Goal: Task Accomplishment & Management: Use online tool/utility

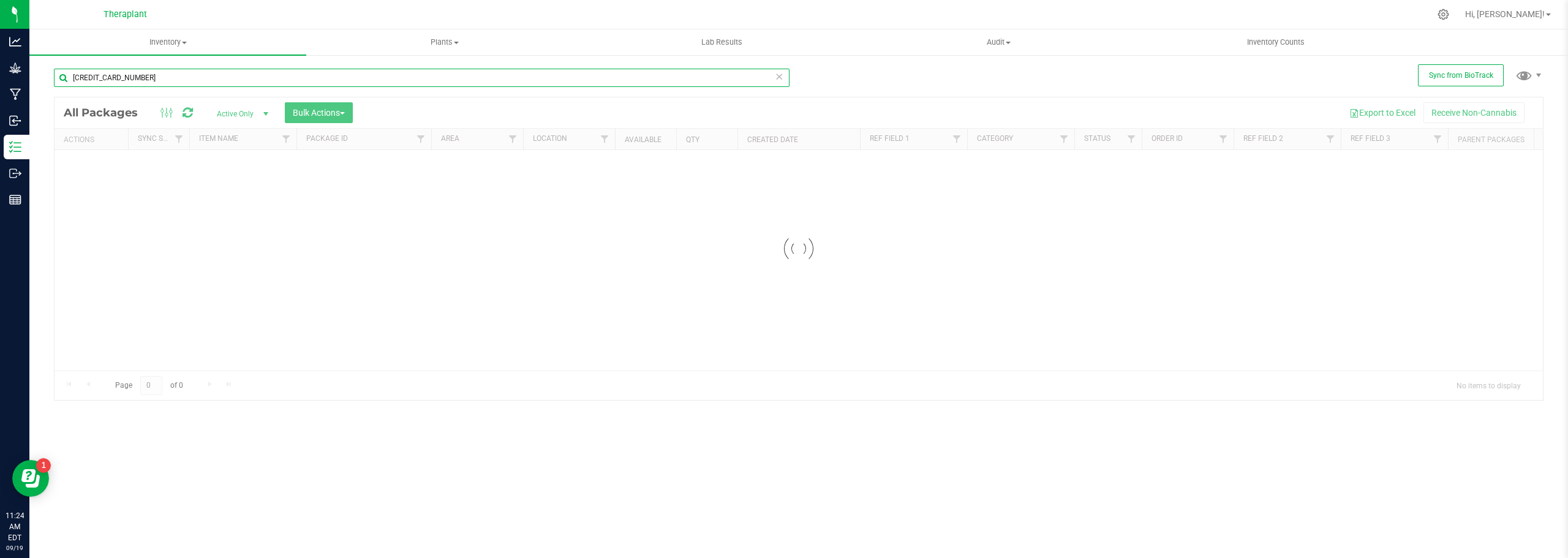
click at [155, 78] on input "[CREDIT_CARD_NUMBER]" at bounding box center [421, 78] width 736 height 19
click at [155, 78] on div "Inventory All packages All inventory Waste log Create inventory Plants All plan…" at bounding box center [799, 293] width 1539 height 529
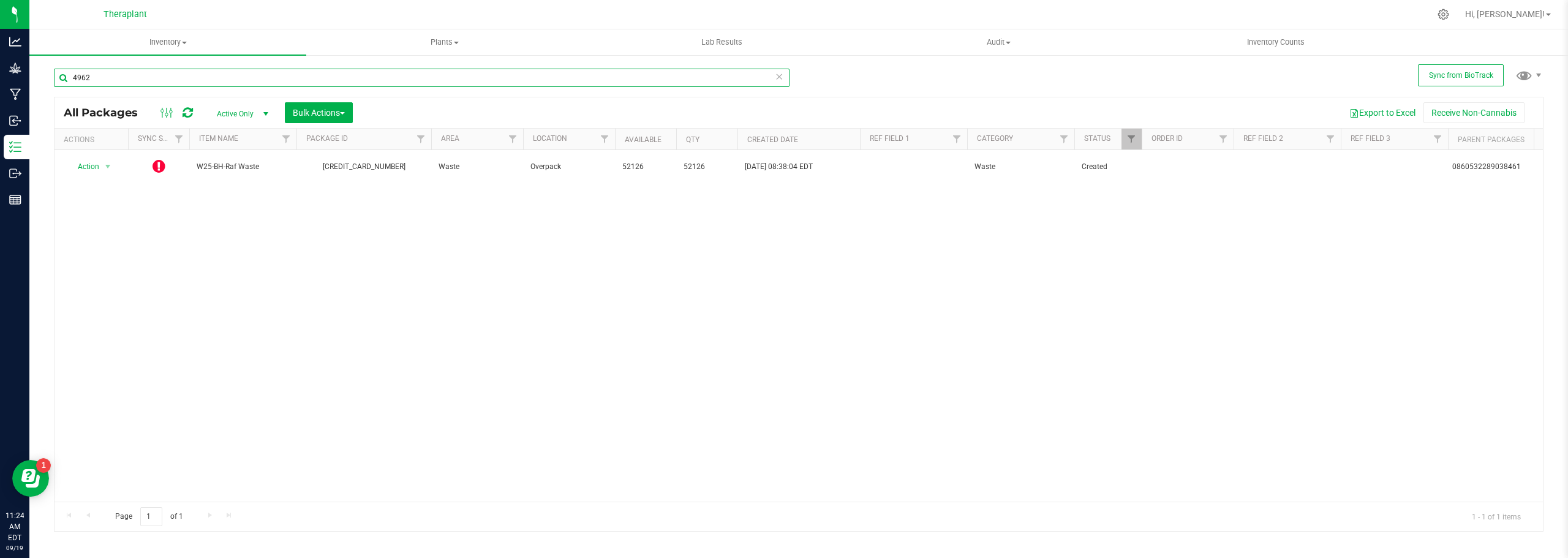
type input "4962"
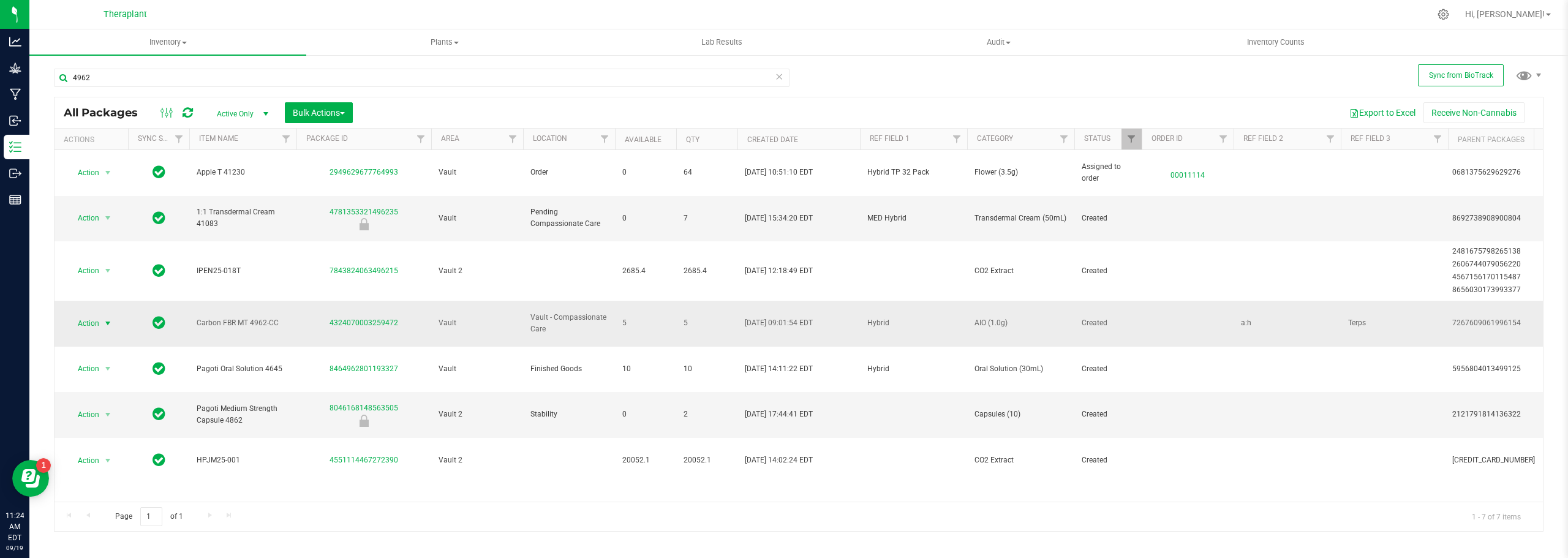
click at [105, 318] on span "select" at bounding box center [107, 323] width 10 height 10
click at [93, 403] on li "Lock package" at bounding box center [115, 406] width 95 height 19
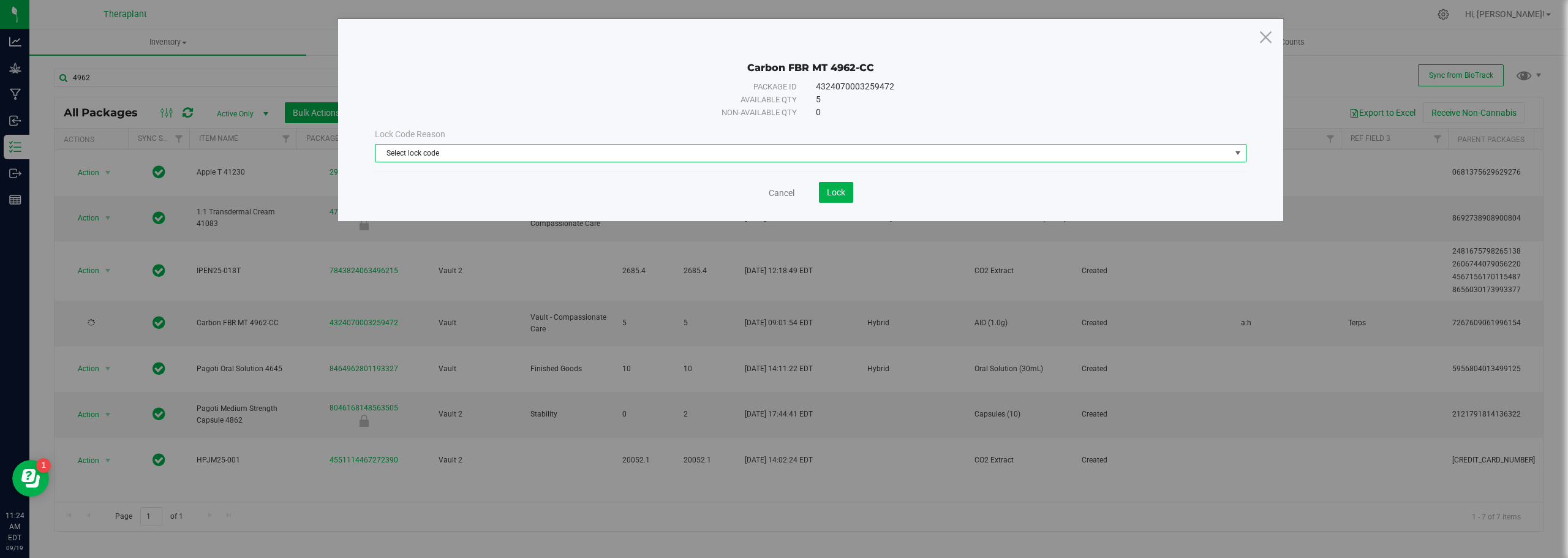
click at [767, 149] on span "Select lock code" at bounding box center [803, 153] width 855 height 17
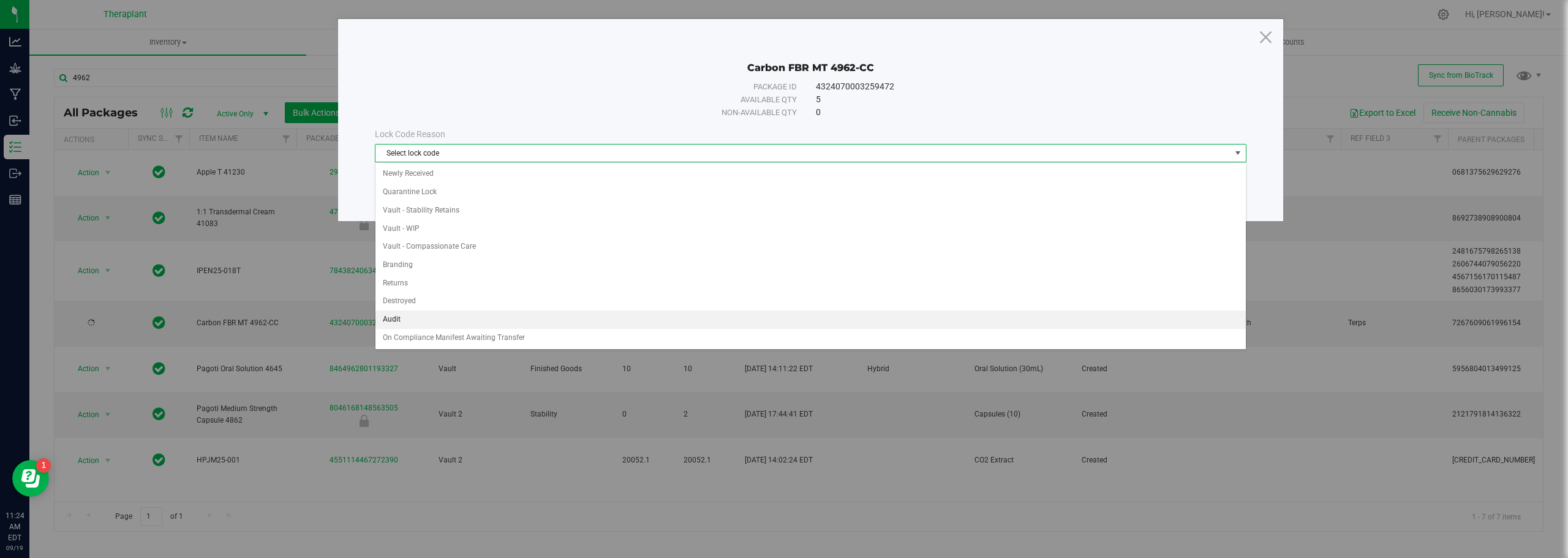
click at [425, 323] on li "Audit" at bounding box center [811, 320] width 870 height 19
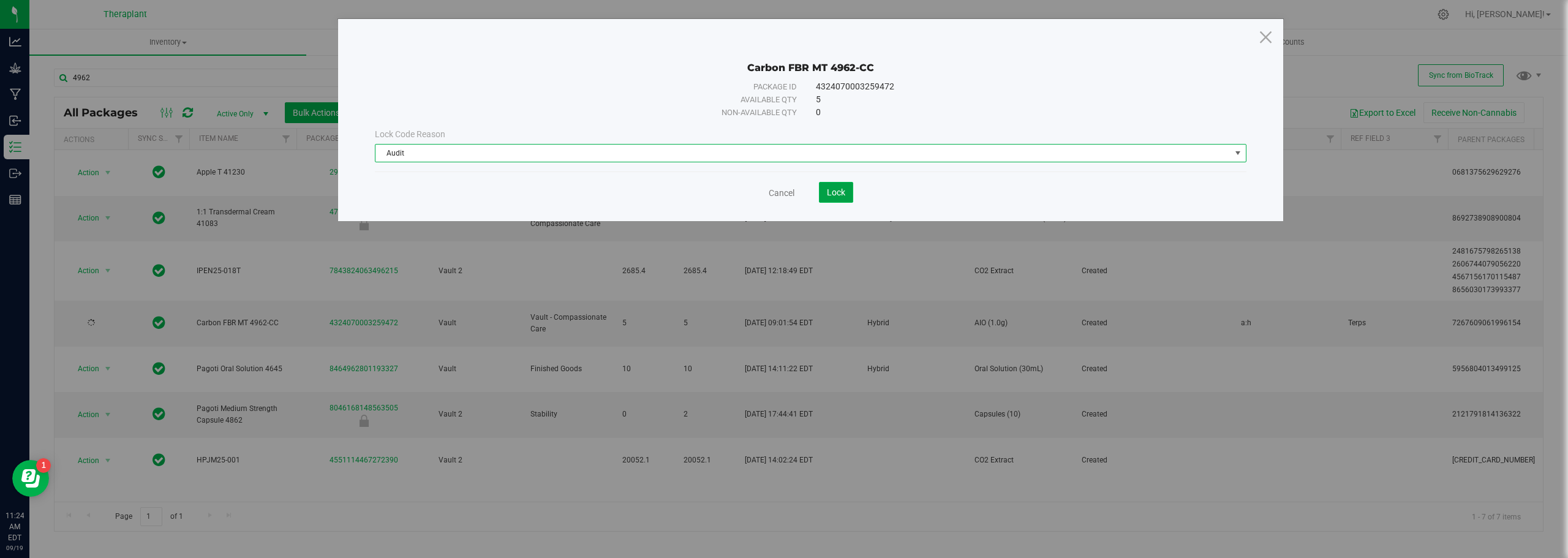
click at [833, 189] on span "Lock" at bounding box center [836, 192] width 19 height 10
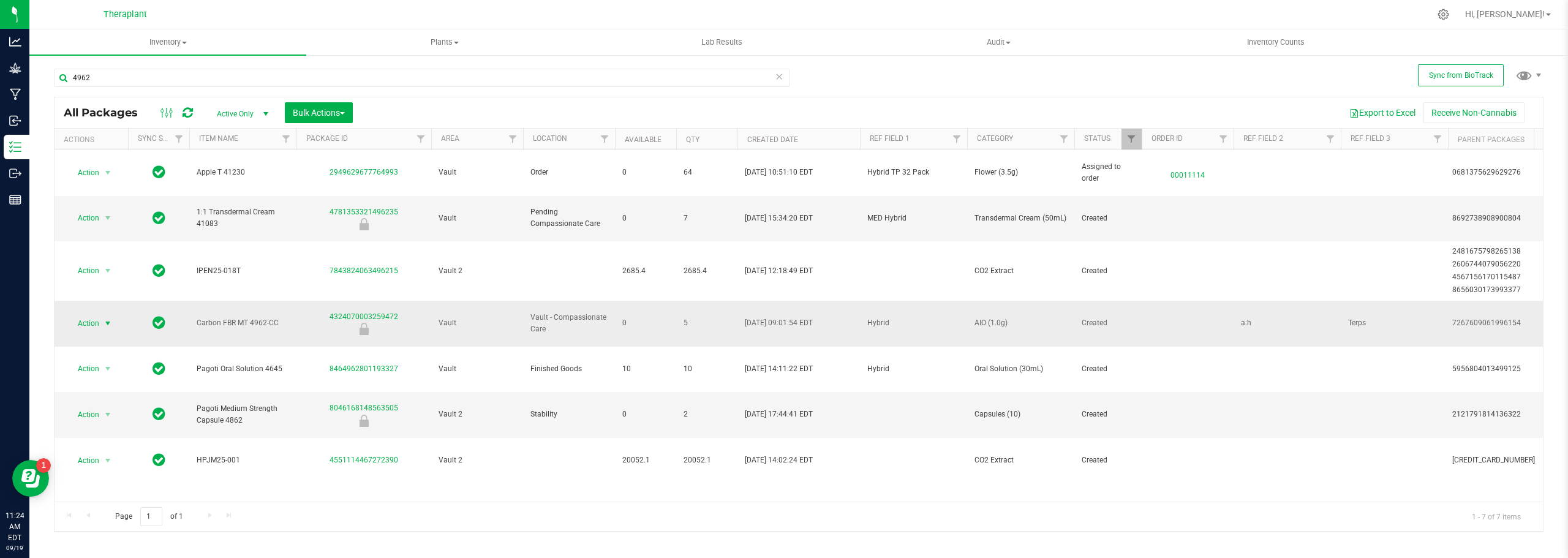
click at [103, 318] on span "select" at bounding box center [107, 323] width 10 height 10
click at [98, 449] on li "Unlock package" at bounding box center [106, 458] width 77 height 19
